Goal: Information Seeking & Learning: Understand process/instructions

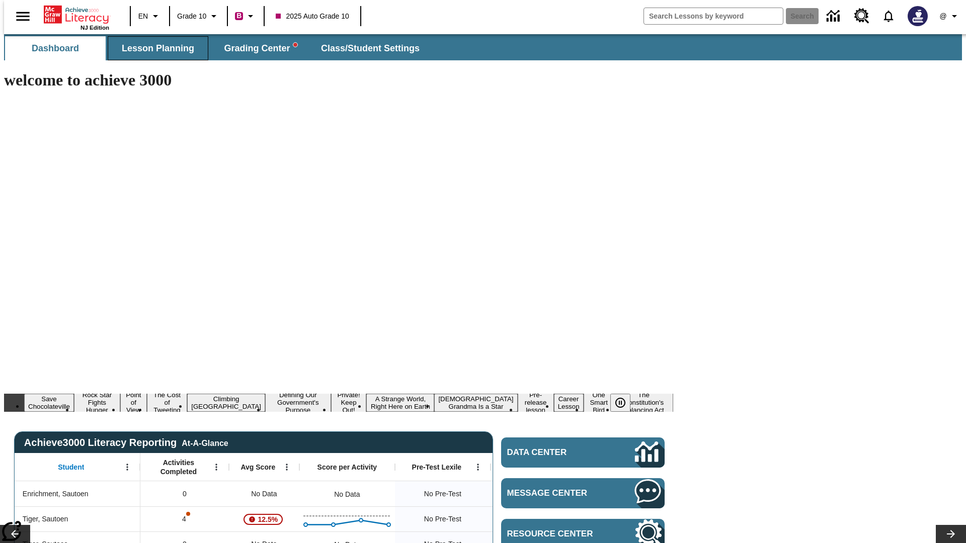
click at [154, 48] on span "Lesson Planning" at bounding box center [158, 49] width 72 height 12
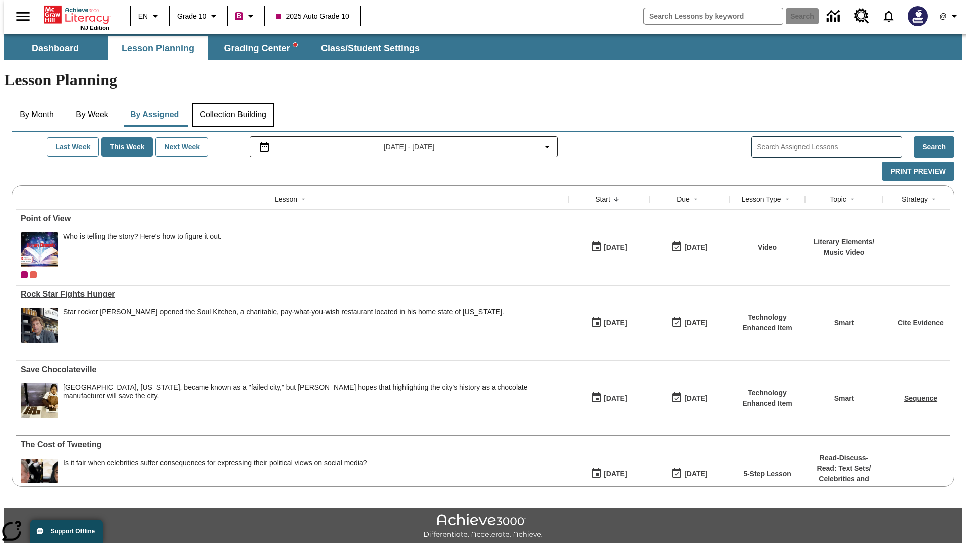
click at [232, 103] on button "Collection Building" at bounding box center [233, 115] width 83 height 24
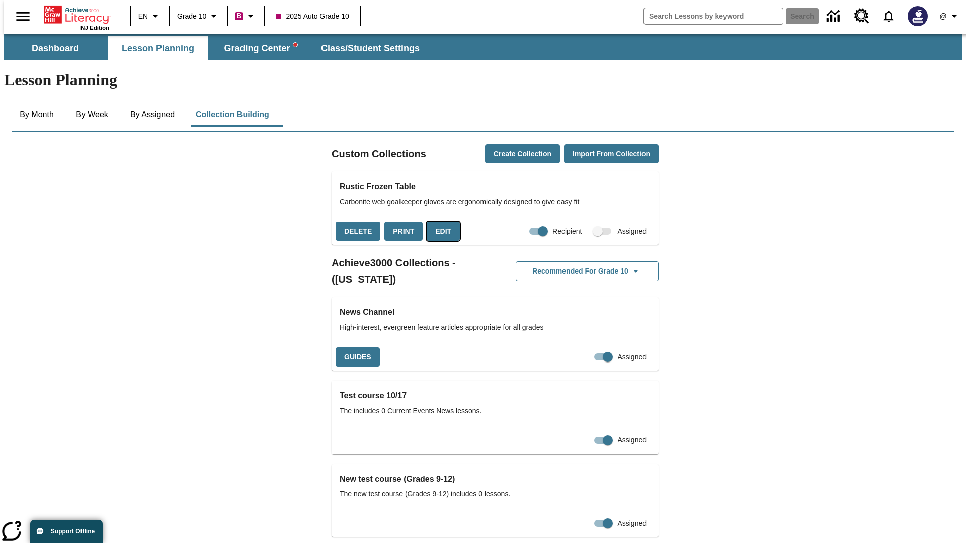
click at [440, 222] on button "Edit" at bounding box center [443, 232] width 33 height 20
